Goal: Go to known website: Go to known website

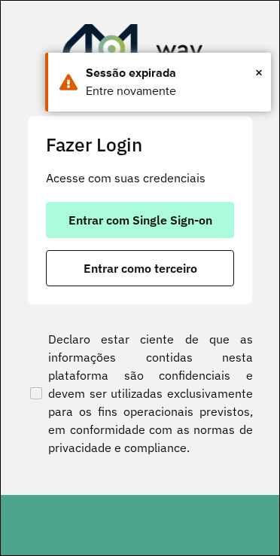
click at [178, 223] on span "Entrar com Single Sign-on" at bounding box center [141, 220] width 144 height 12
